Goal: Task Accomplishment & Management: Use online tool/utility

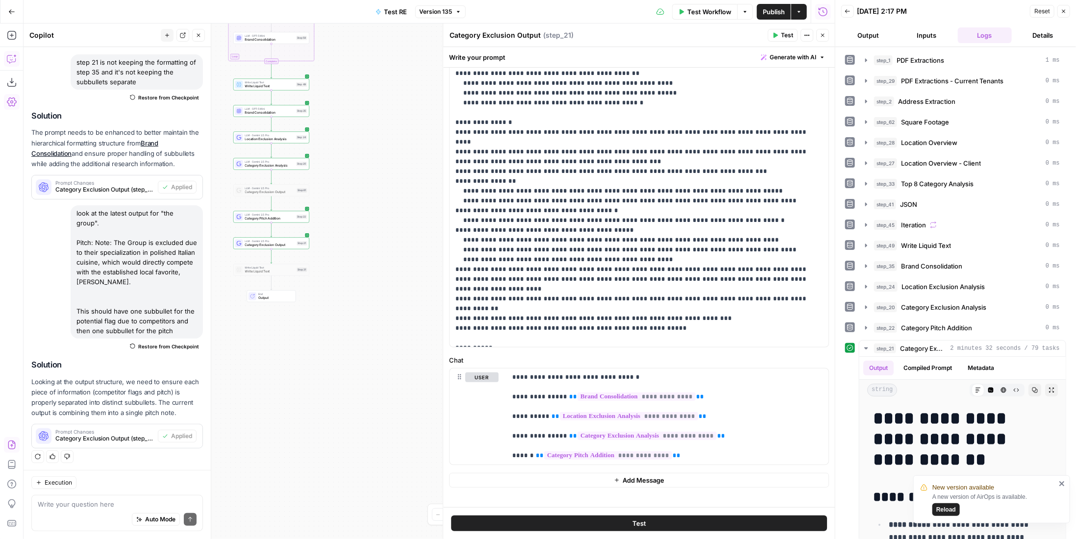
scroll to position [71, 0]
click at [939, 511] on span "Reload" at bounding box center [947, 510] width 20 height 9
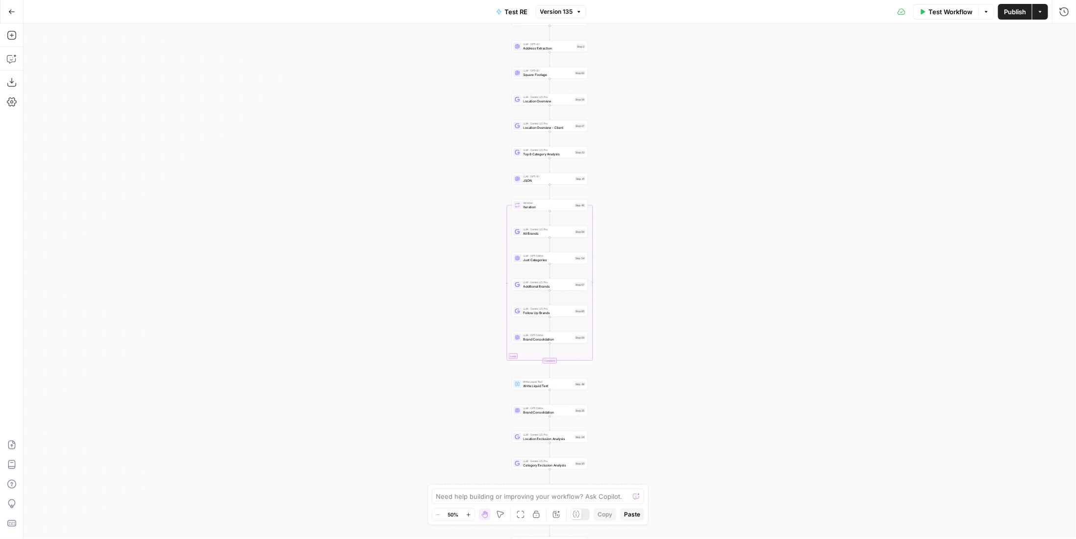
click at [1007, 19] on button "Publish" at bounding box center [1015, 12] width 34 height 16
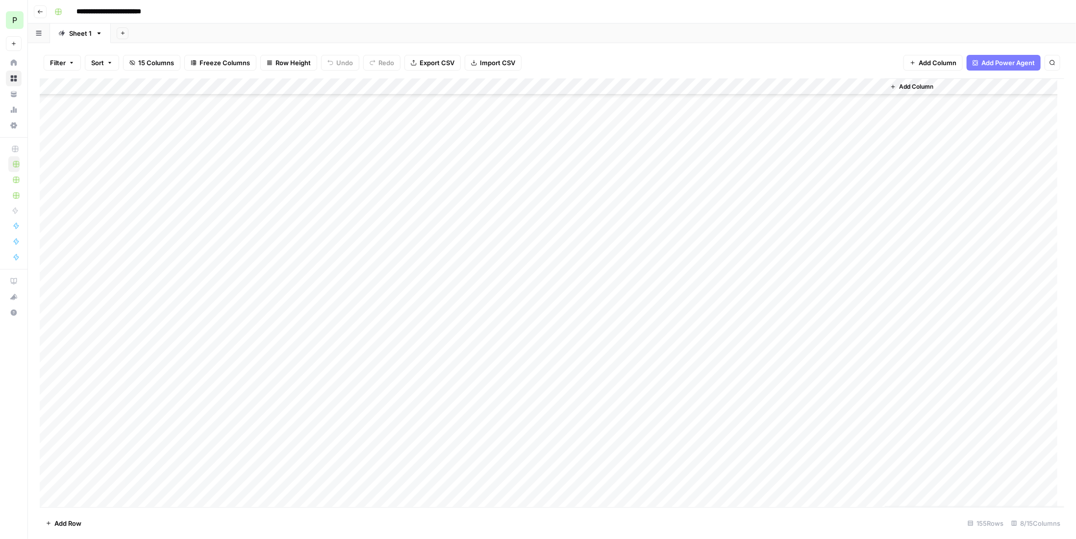
scroll to position [2187, 0]
